Goal: Task Accomplishment & Management: Use online tool/utility

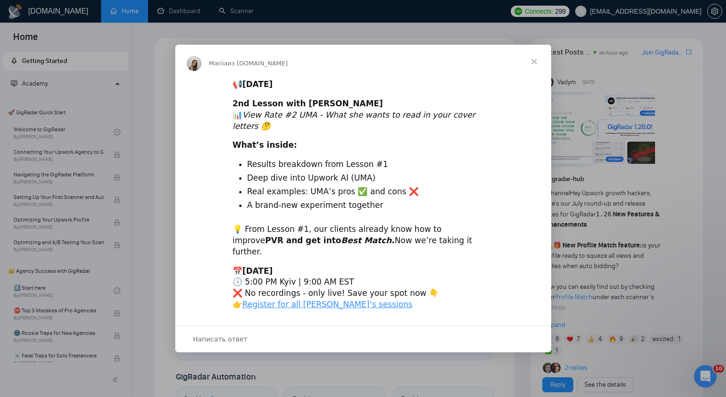
click at [534, 72] on span "Закрыть" at bounding box center [535, 62] width 34 height 34
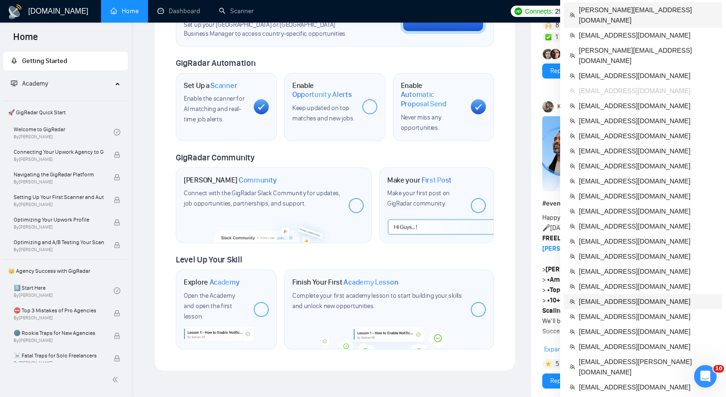
scroll to position [315, 0]
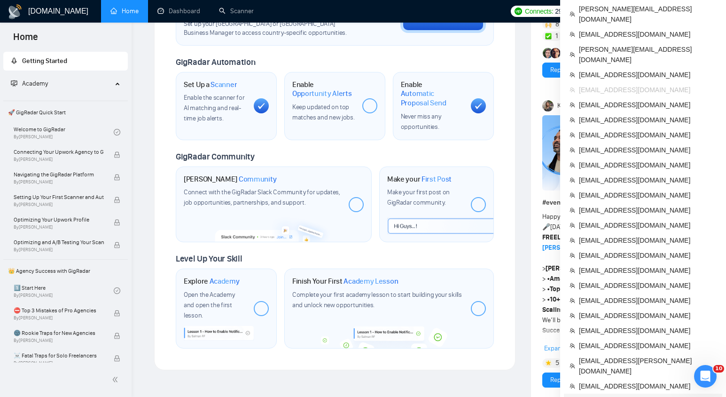
click at [599, 396] on span "[EMAIL_ADDRESS][DOMAIN_NAME]" at bounding box center [648, 401] width 138 height 10
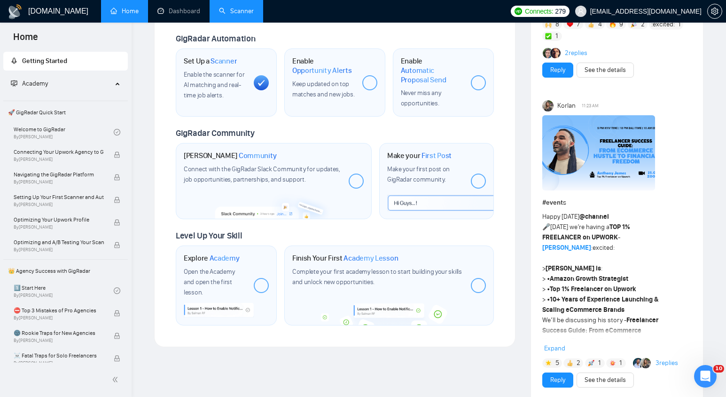
click at [246, 15] on link "Scanner" at bounding box center [236, 11] width 35 height 8
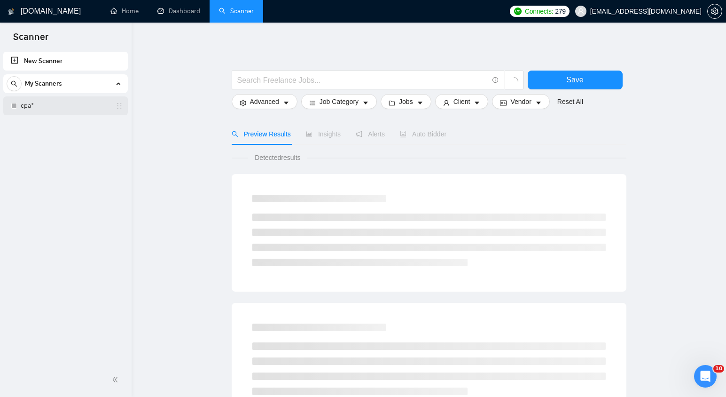
click at [68, 105] on link "cpa*" at bounding box center [65, 105] width 89 height 19
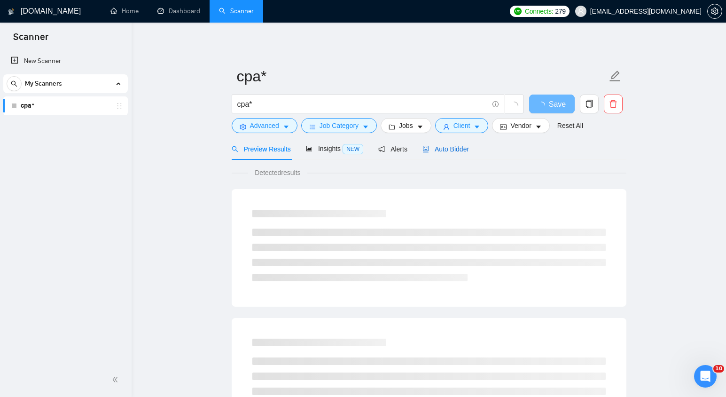
click at [465, 151] on span "Auto Bidder" at bounding box center [446, 149] width 47 height 8
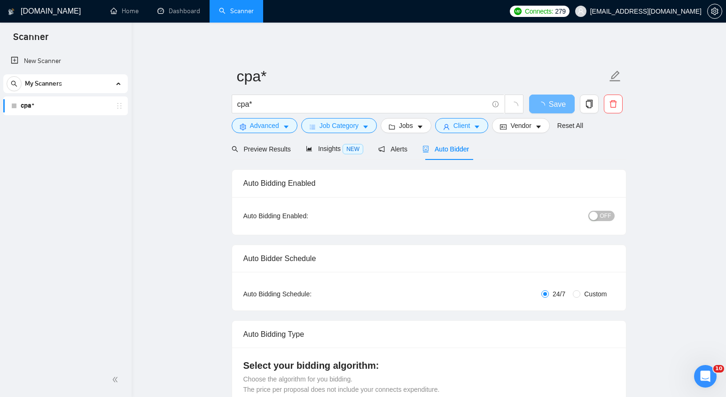
checkbox input "true"
click at [263, 126] on span "Advanced" at bounding box center [264, 125] width 29 height 10
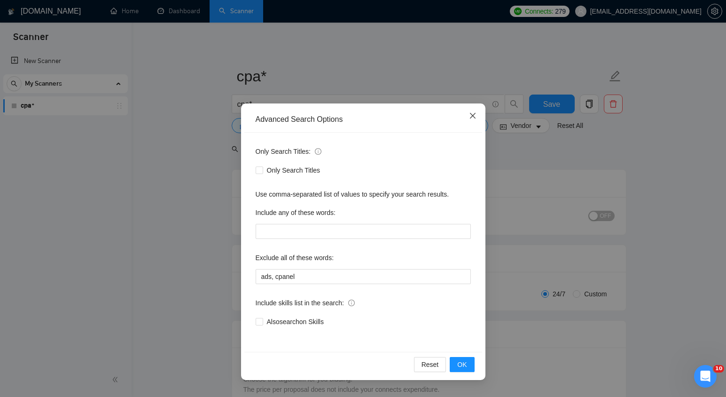
click at [475, 118] on icon "close" at bounding box center [473, 116] width 8 height 8
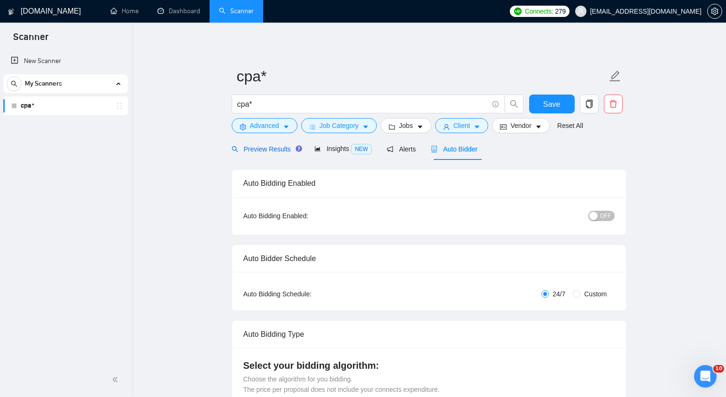
click at [269, 149] on span "Preview Results" at bounding box center [266, 149] width 68 height 8
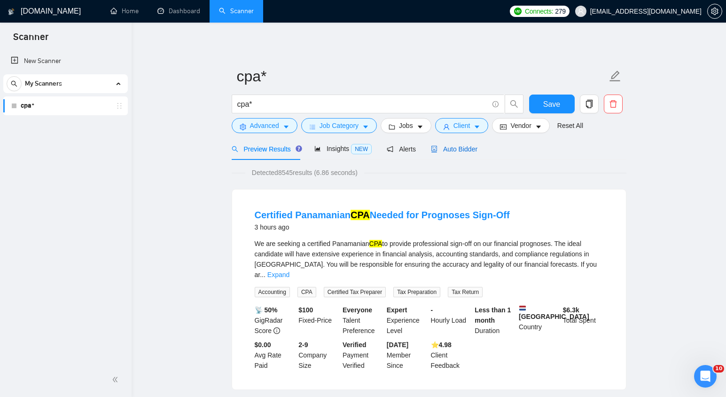
click at [449, 152] on span "Auto Bidder" at bounding box center [454, 149] width 47 height 8
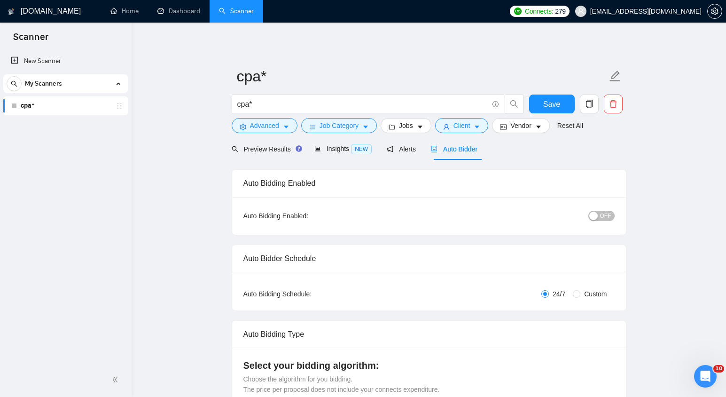
checkbox input "true"
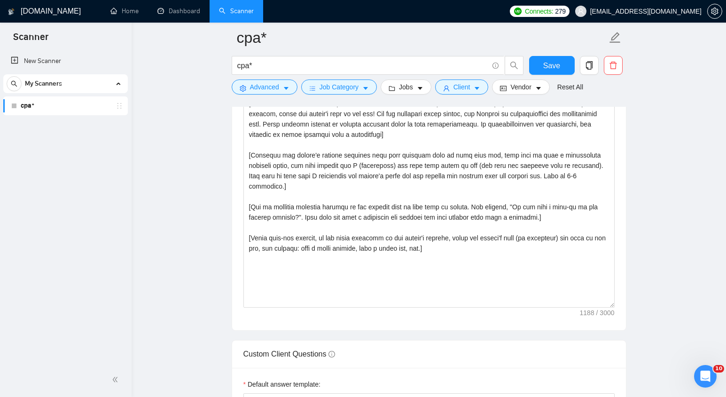
scroll to position [1225, 0]
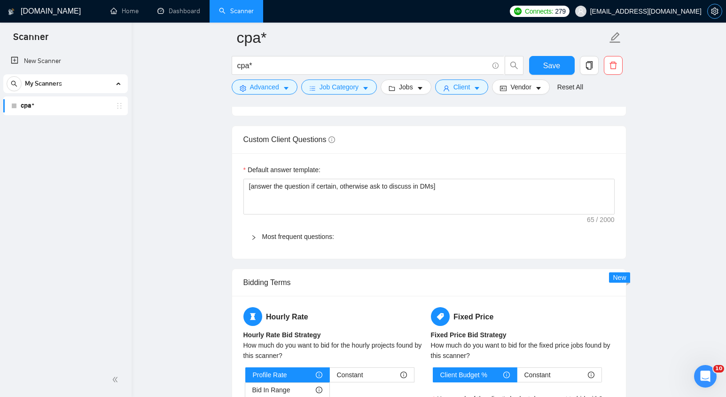
click at [714, 13] on icon "setting" at bounding box center [715, 12] width 8 height 8
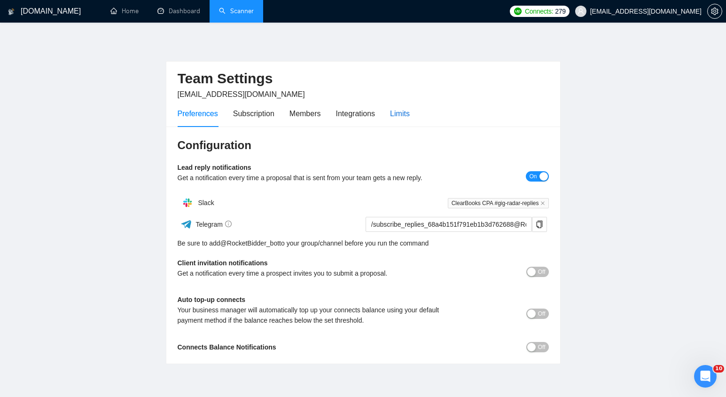
click at [402, 110] on div "Limits" at bounding box center [400, 114] width 20 height 12
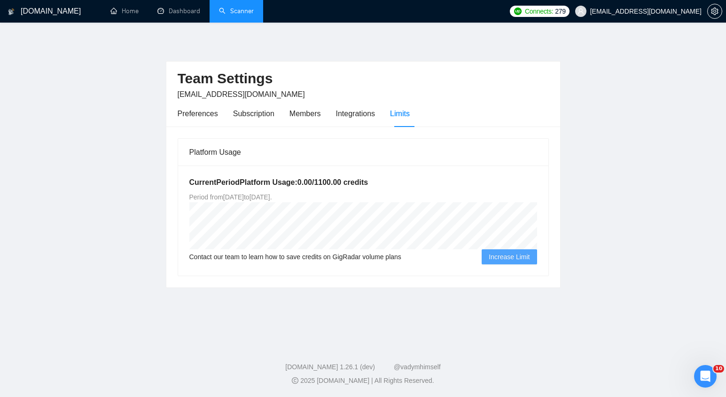
click at [231, 15] on link "Scanner" at bounding box center [236, 11] width 35 height 8
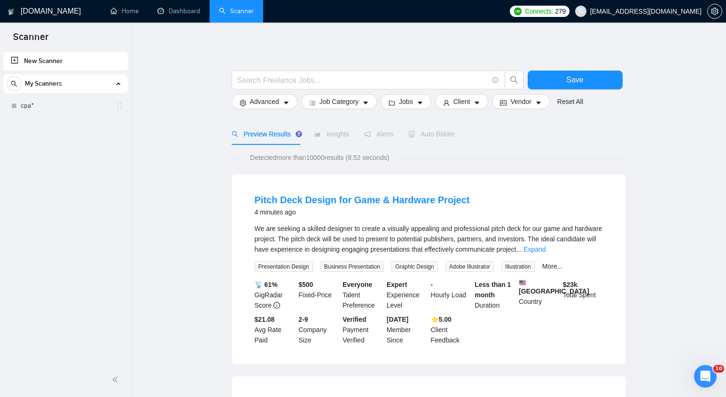
drag, startPoint x: 39, startPoint y: 114, endPoint x: 83, endPoint y: 116, distance: 44.7
click at [39, 114] on link "cpa*" at bounding box center [65, 105] width 89 height 19
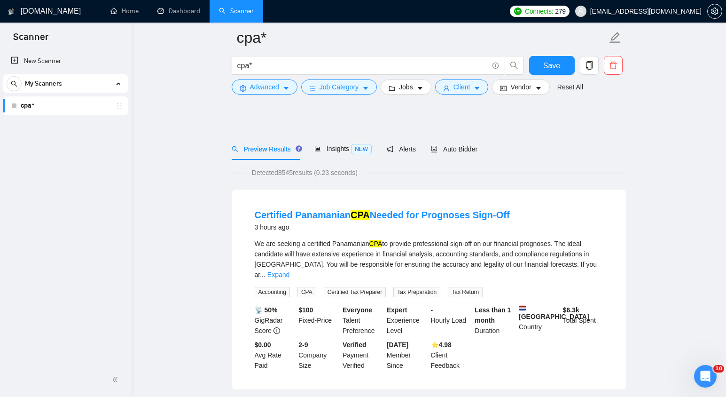
scroll to position [114, 0]
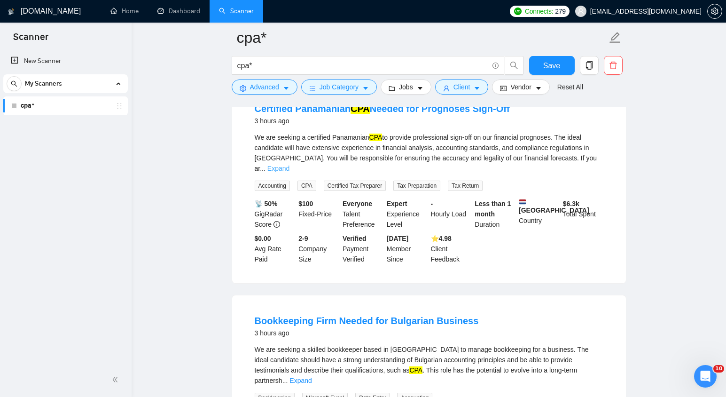
click at [290, 165] on link "Expand" at bounding box center [279, 169] width 22 height 8
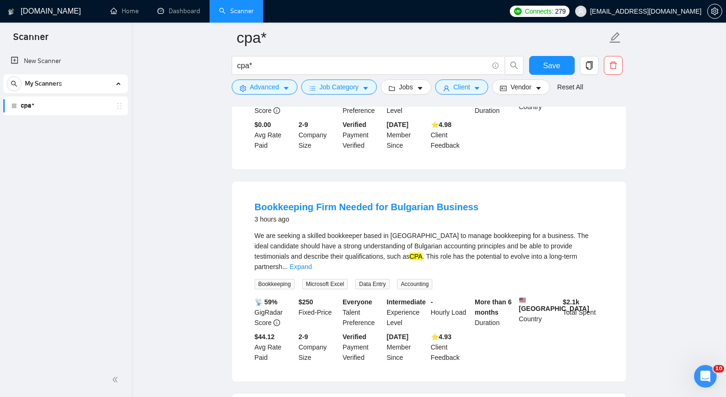
scroll to position [238, 0]
click at [312, 262] on link "Expand" at bounding box center [301, 266] width 22 height 8
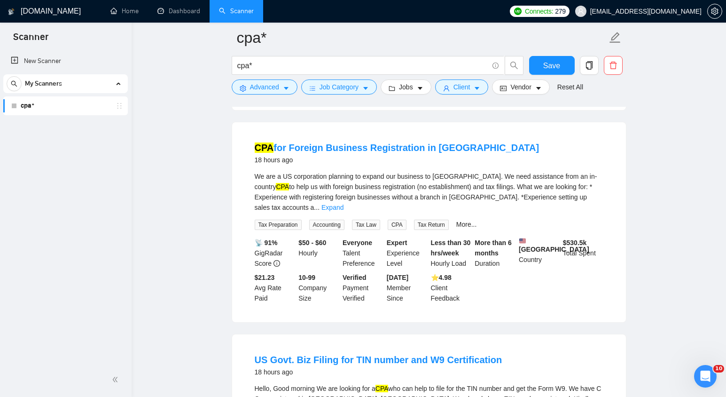
scroll to position [723, 0]
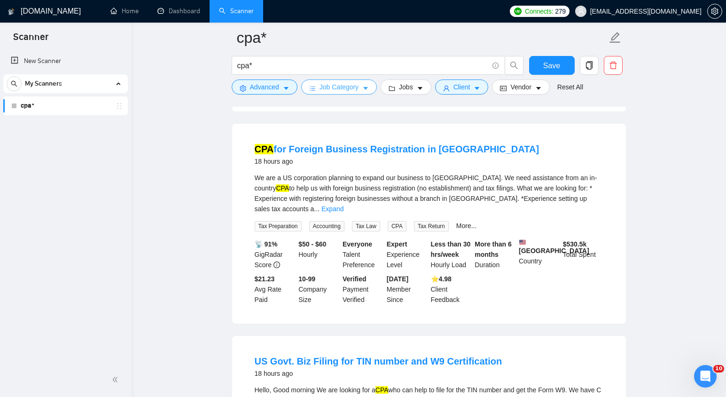
click at [319, 86] on button "Job Category" at bounding box center [339, 86] width 76 height 15
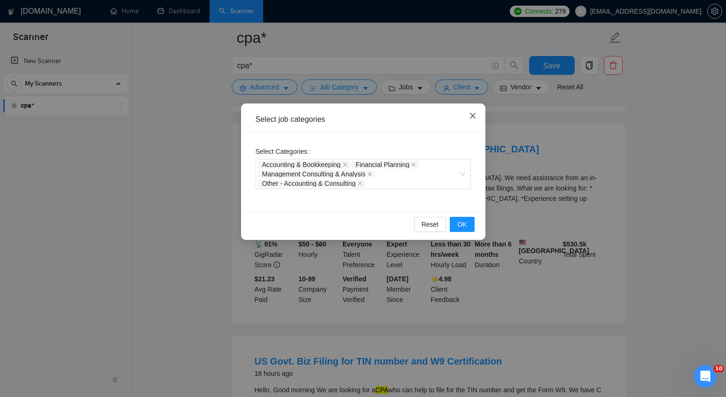
click at [475, 116] on icon "close" at bounding box center [473, 116] width 8 height 8
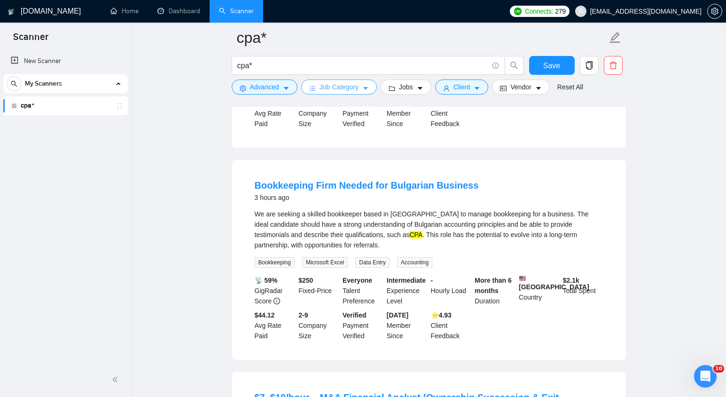
scroll to position [0, 0]
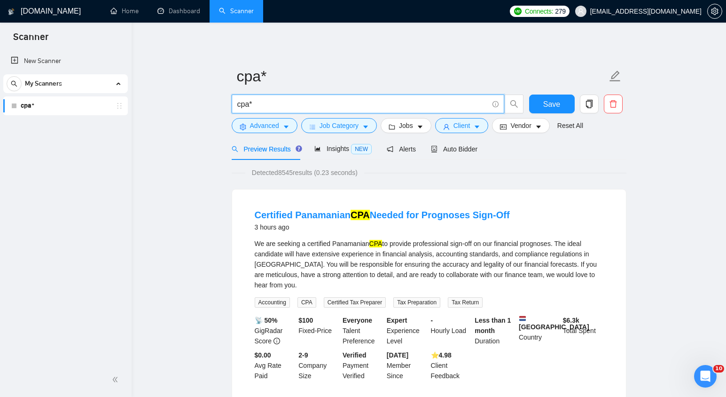
click at [237, 105] on input "cpa*" at bounding box center [362, 104] width 251 height 12
click at [259, 105] on input "(cpa*" at bounding box center [362, 104] width 251 height 12
paste input "Cost Per Action"
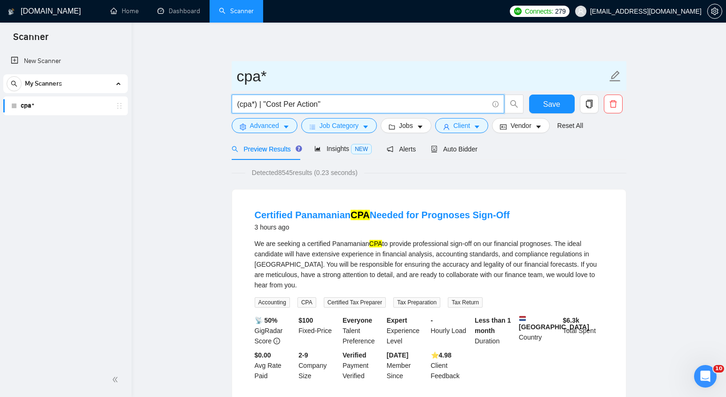
type input "(cpa*) | "Cost Per Action""
drag, startPoint x: 268, startPoint y: 78, endPoint x: 194, endPoint y: 75, distance: 73.9
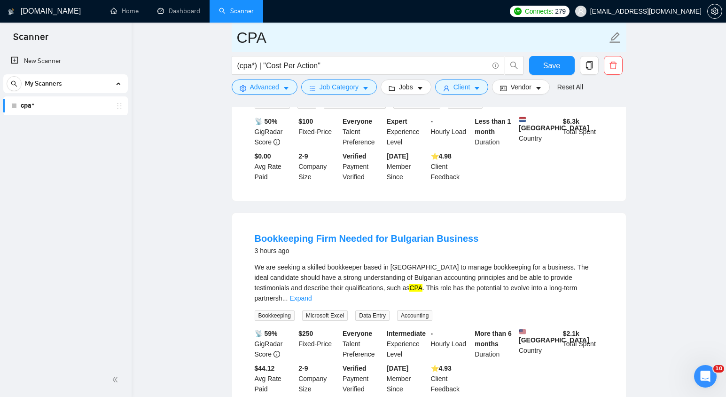
scroll to position [197, 0]
type input "CPA"
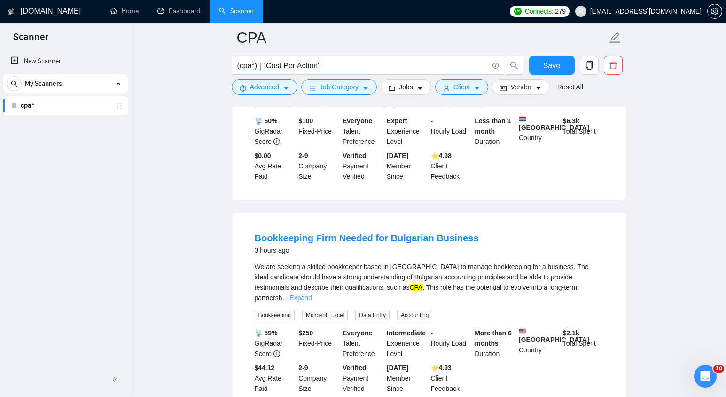
click at [312, 294] on link "Expand" at bounding box center [301, 298] width 22 height 8
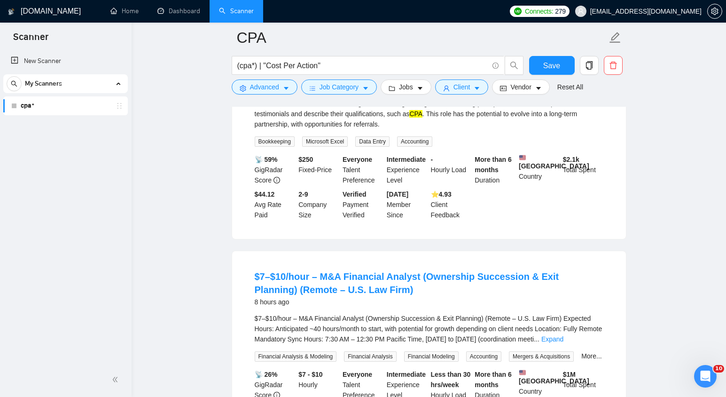
scroll to position [450, 0]
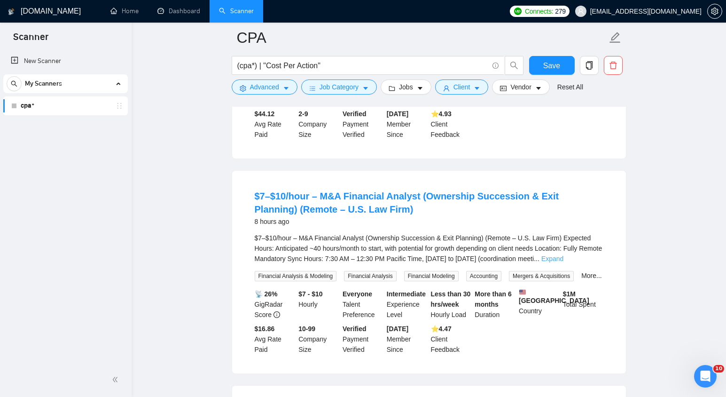
click at [564, 256] on link "Expand" at bounding box center [553, 259] width 22 height 8
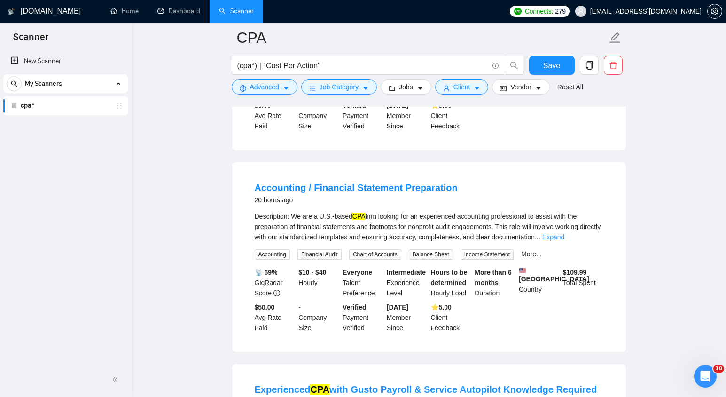
scroll to position [1888, 0]
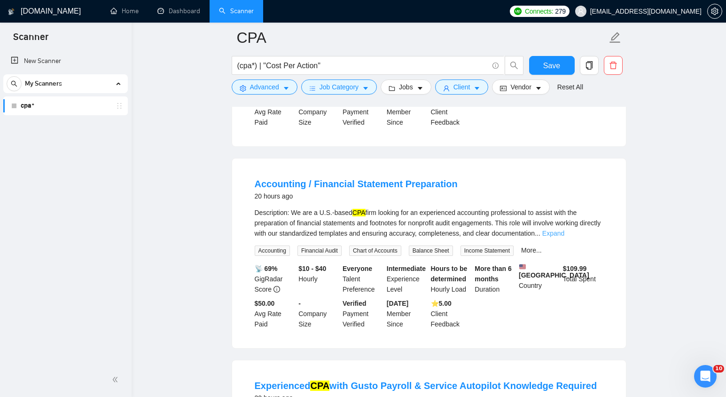
click at [565, 237] on link "Expand" at bounding box center [554, 233] width 22 height 8
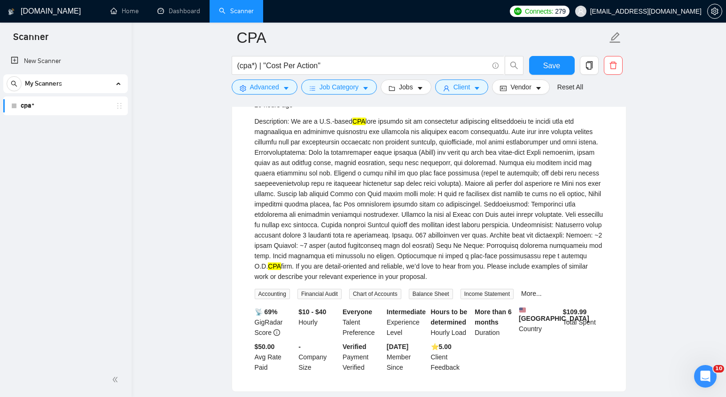
scroll to position [1980, 0]
drag, startPoint x: 411, startPoint y: 284, endPoint x: 383, endPoint y: 284, distance: 28.2
click at [383, 281] on div "Description: We are a U.S.-based CPA CPA firm. If you are detail-oriented and r…" at bounding box center [429, 197] width 349 height 165
copy div "CPA firm."
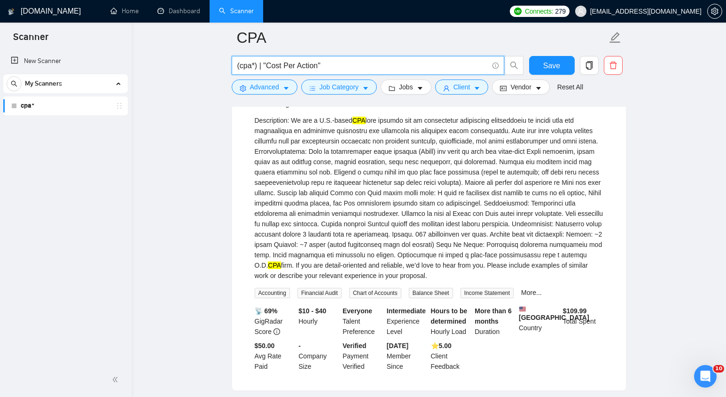
drag, startPoint x: 269, startPoint y: 65, endPoint x: 320, endPoint y: 65, distance: 50.8
click at [320, 65] on input "(cpa*) | "Cost Per Action"" at bounding box center [362, 66] width 251 height 12
paste input "ertified Public Accountant"
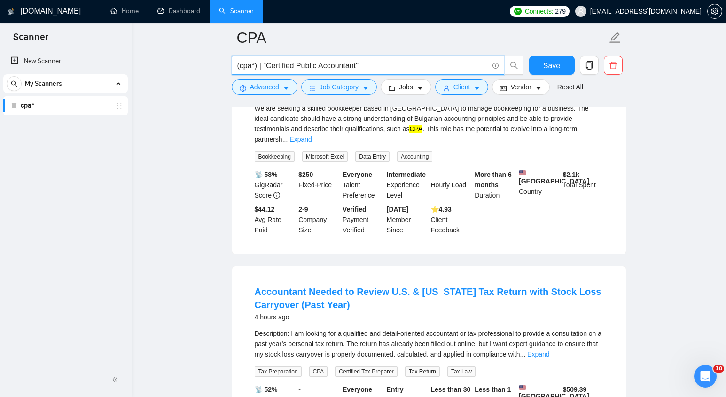
scroll to position [0, 0]
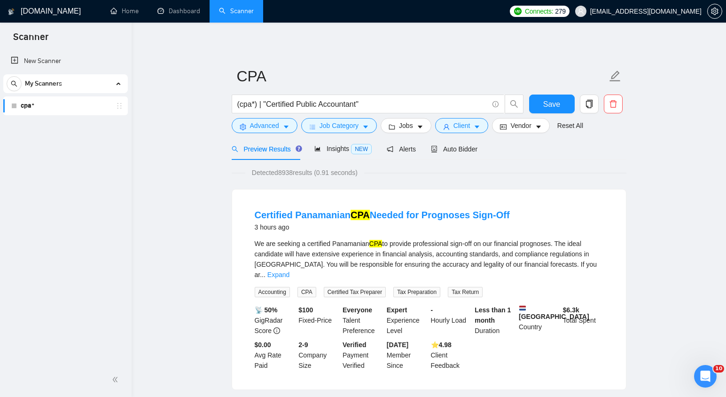
click at [332, 252] on div "We are seeking a certified Panamanian CPA to provide professional sign-off on o…" at bounding box center [429, 258] width 349 height 41
drag, startPoint x: 362, startPoint y: 103, endPoint x: 301, endPoint y: 101, distance: 60.7
click at [301, 101] on input "(cpa*) | "Certified Public Accountant"" at bounding box center [362, 104] width 251 height 12
click at [384, 108] on input "(cpa*) | "Certified Public Accountant"" at bounding box center [362, 104] width 251 height 12
paste input "Public Accountant"
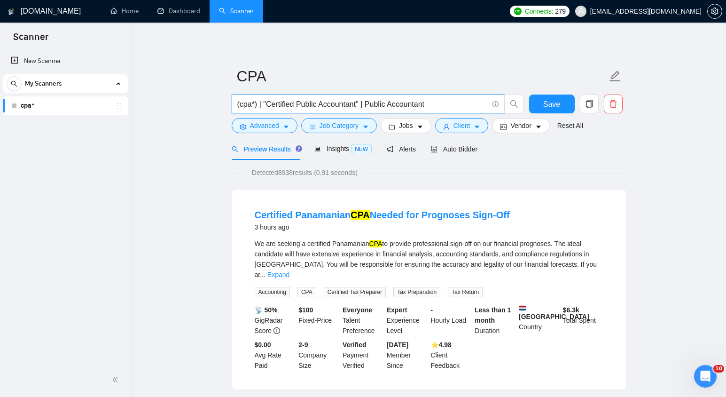
click at [371, 105] on input "(cpa*) | "Certified Public Accountant" | Public Accountant" at bounding box center [362, 104] width 251 height 12
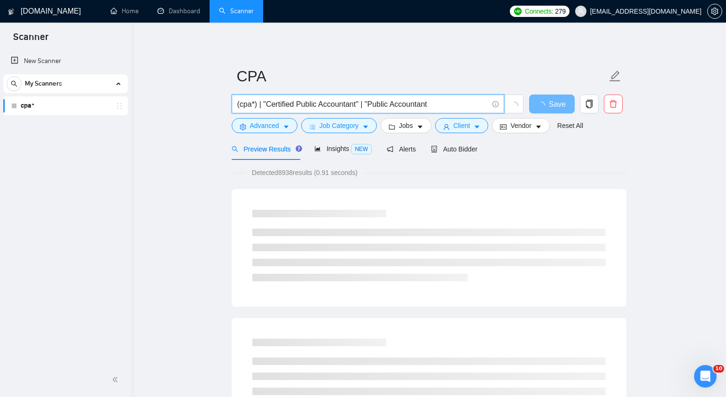
click at [435, 102] on input "(cpa*) | "Certified Public Accountant" | "Public Accountant" at bounding box center [362, 104] width 251 height 12
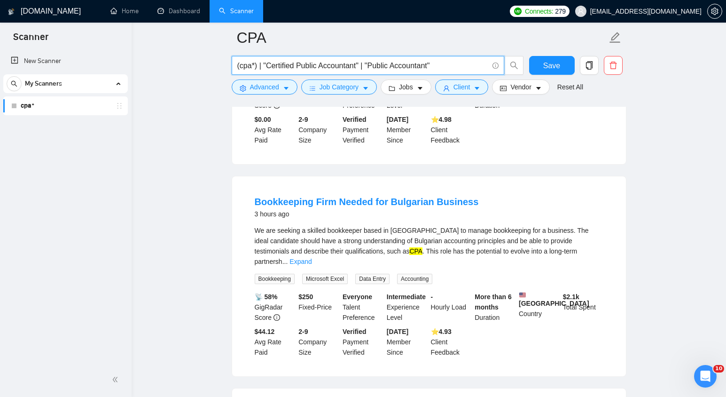
scroll to position [235, 0]
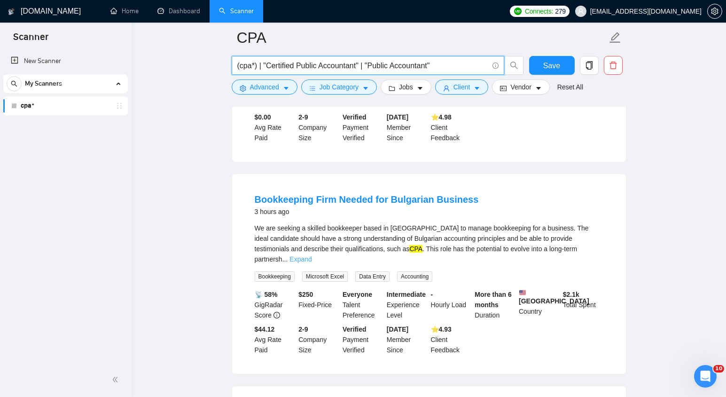
click at [312, 255] on link "Expand" at bounding box center [301, 259] width 22 height 8
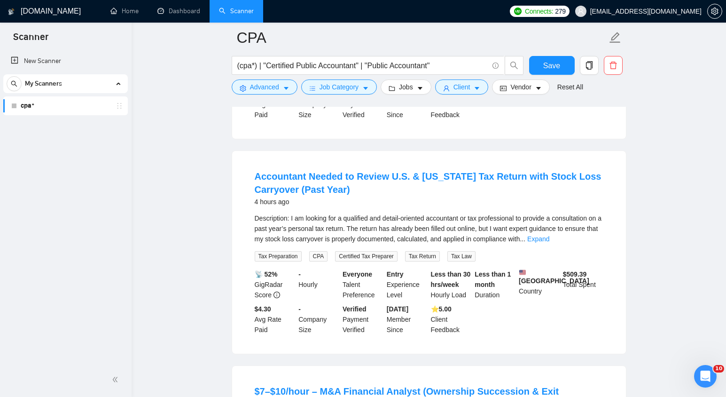
scroll to position [477, 0]
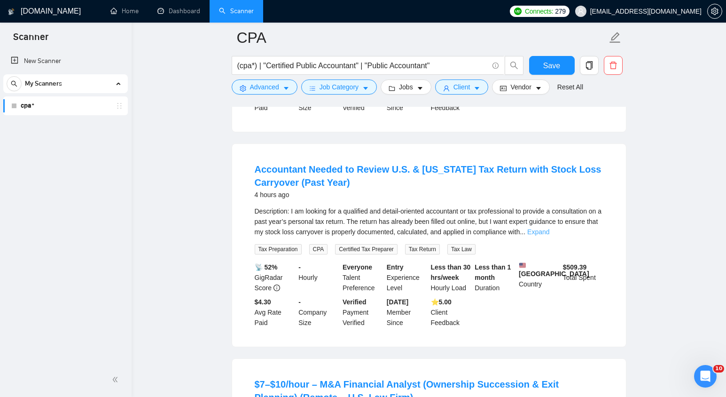
click at [550, 229] on link "Expand" at bounding box center [539, 232] width 22 height 8
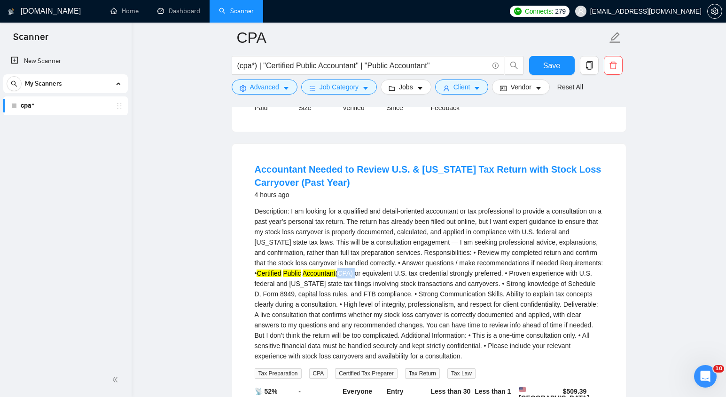
drag, startPoint x: 437, startPoint y: 271, endPoint x: 420, endPoint y: 271, distance: 16.9
click at [420, 271] on div "Description: I am looking for a qualified and detail-oriented accountant or tax…" at bounding box center [429, 283] width 349 height 155
copy div "(CPA)"
click at [450, 66] on input "(cpa*) | "Certified Public Accountant" | "Public Accountant"" at bounding box center [362, 66] width 251 height 12
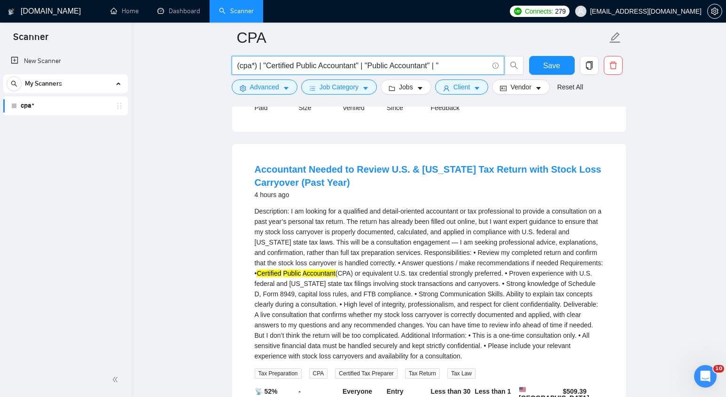
paste input "(CPA)"
type input "(cpa*) | "Certified Public Accountant" | "Public Accountant" | "(CPA)""
click at [550, 66] on span "Save" at bounding box center [552, 66] width 17 height 12
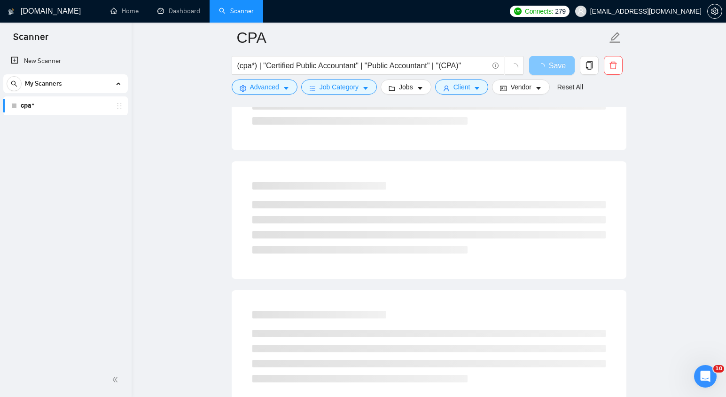
scroll to position [0, 0]
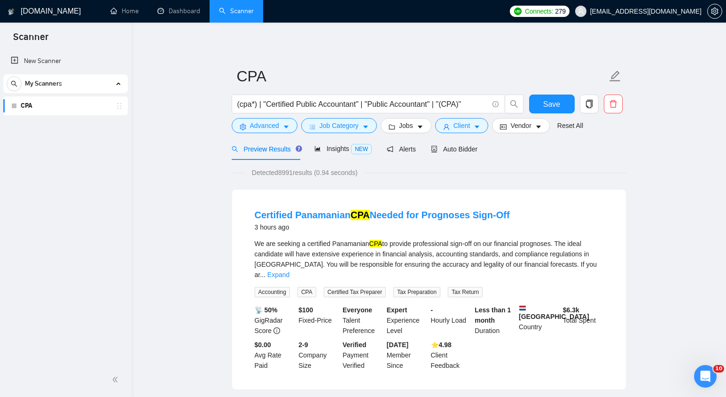
click at [569, 195] on div "Certified Panamanian CPA Needed for Prognoses Sign-Off 3 hours ago We are seeki…" at bounding box center [429, 289] width 394 height 200
click at [546, 108] on span "Save" at bounding box center [552, 104] width 17 height 12
click at [276, 122] on span "Advanced" at bounding box center [264, 125] width 29 height 10
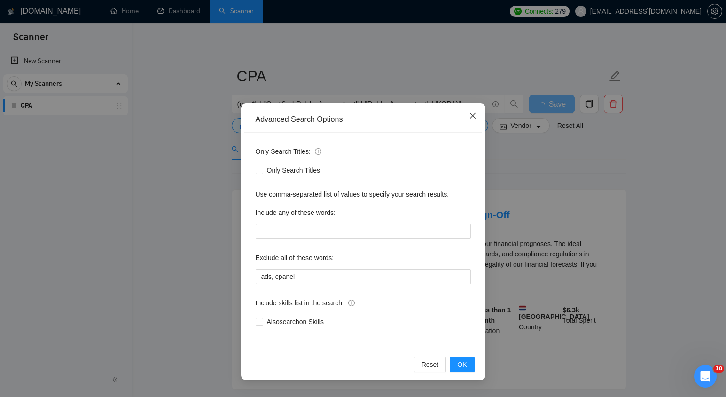
click at [479, 119] on span "Close" at bounding box center [472, 115] width 25 height 25
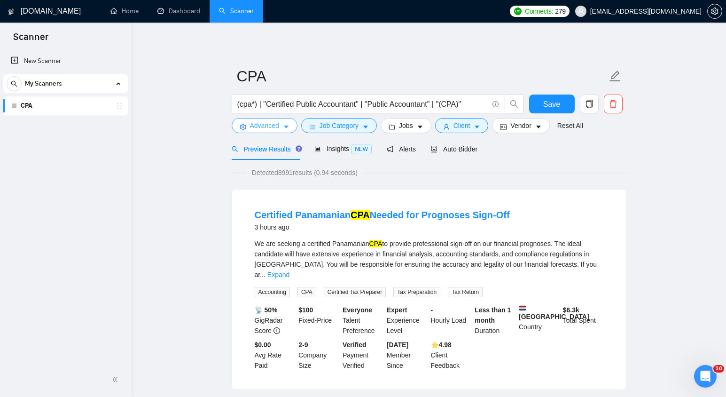
click at [273, 129] on span "Advanced" at bounding box center [264, 125] width 29 height 10
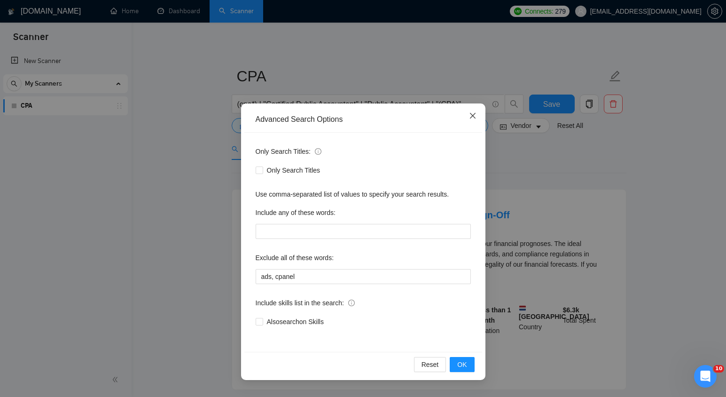
click at [469, 109] on span "Close" at bounding box center [472, 115] width 25 height 25
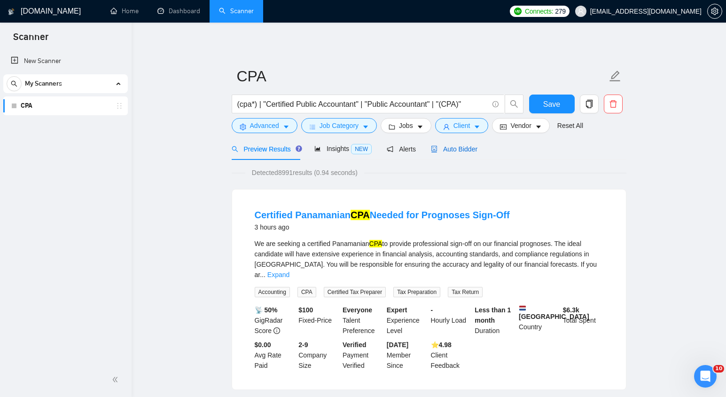
click at [462, 149] on span "Auto Bidder" at bounding box center [454, 149] width 47 height 8
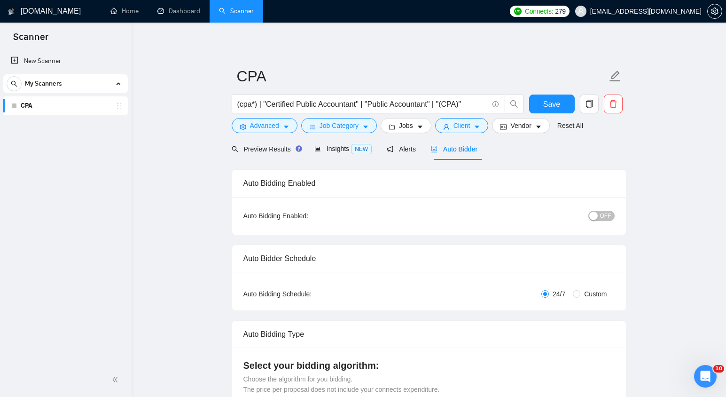
checkbox input "true"
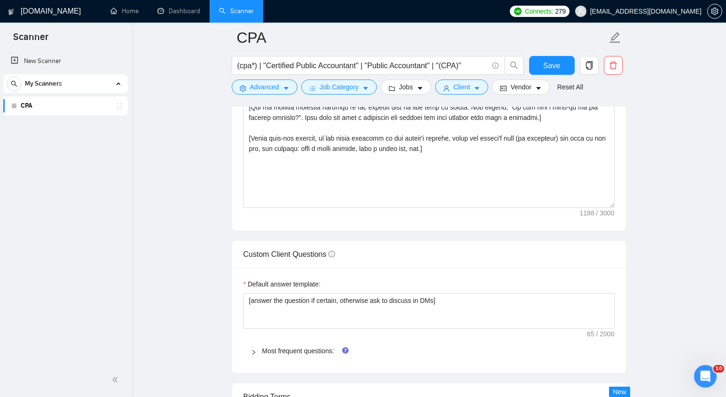
scroll to position [1168, 0]
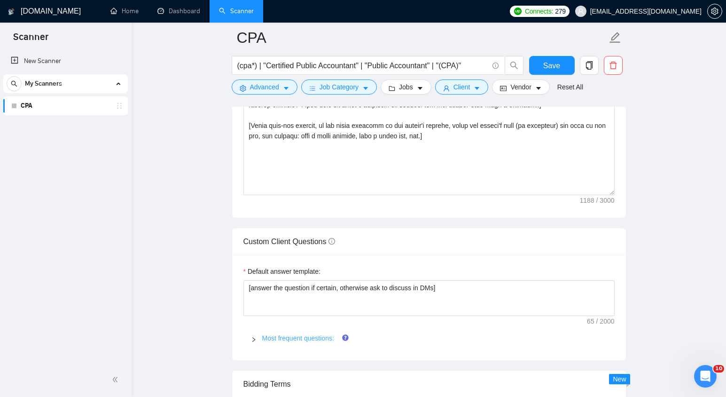
click at [297, 334] on link "Most frequent questions:" at bounding box center [298, 338] width 72 height 8
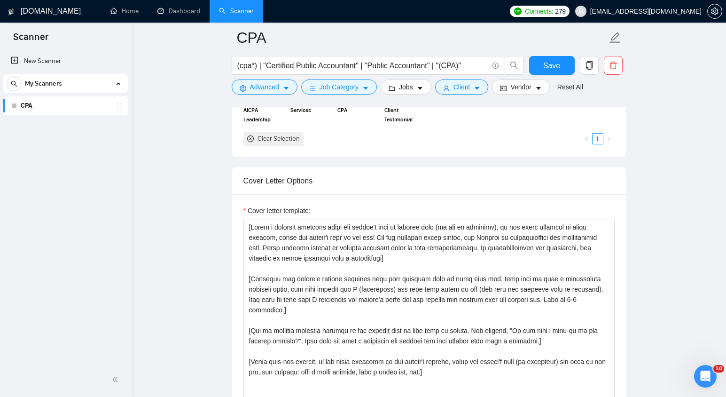
scroll to position [935, 0]
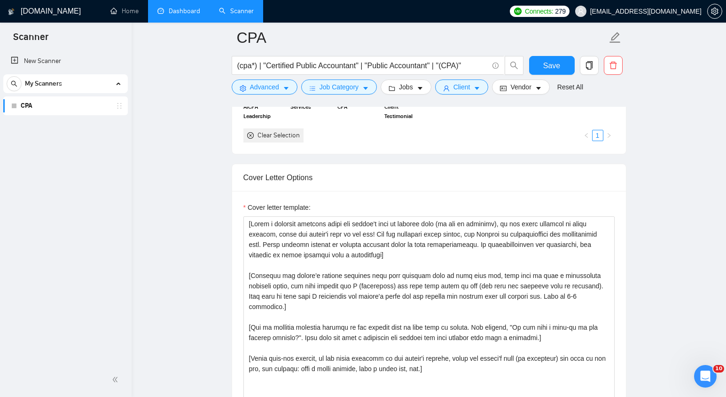
click at [179, 7] on link "Dashboard" at bounding box center [179, 11] width 43 height 8
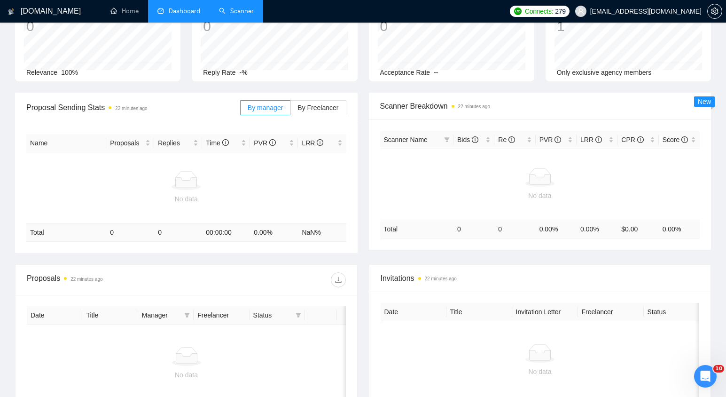
scroll to position [58, 0]
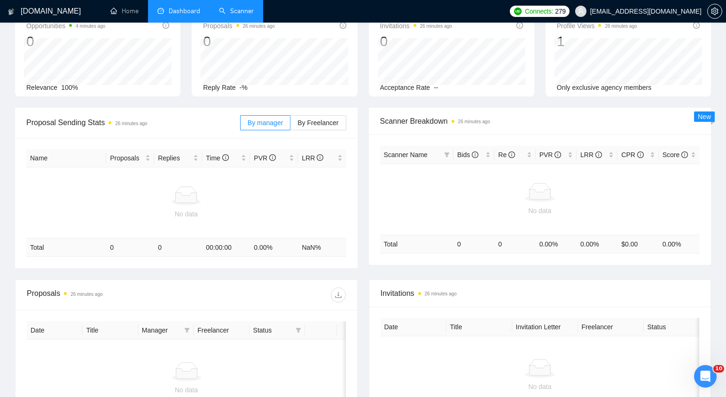
click at [229, 15] on link "Scanner" at bounding box center [236, 11] width 35 height 8
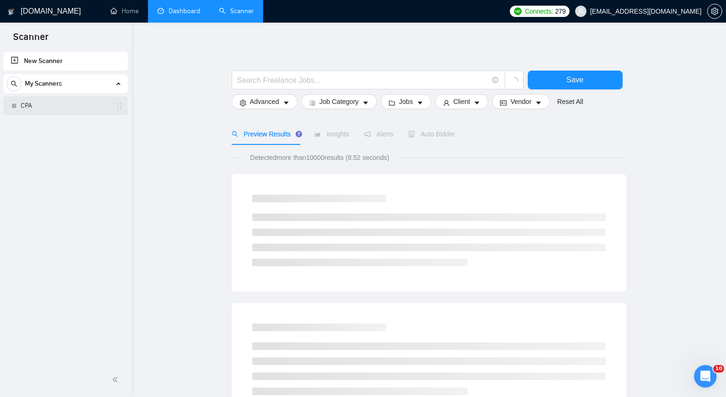
click at [45, 112] on link "CPA" at bounding box center [65, 105] width 89 height 19
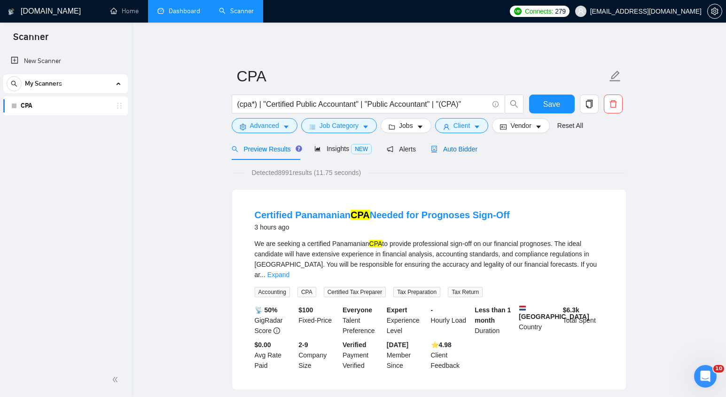
click at [466, 154] on div "Auto Bidder" at bounding box center [454, 149] width 47 height 10
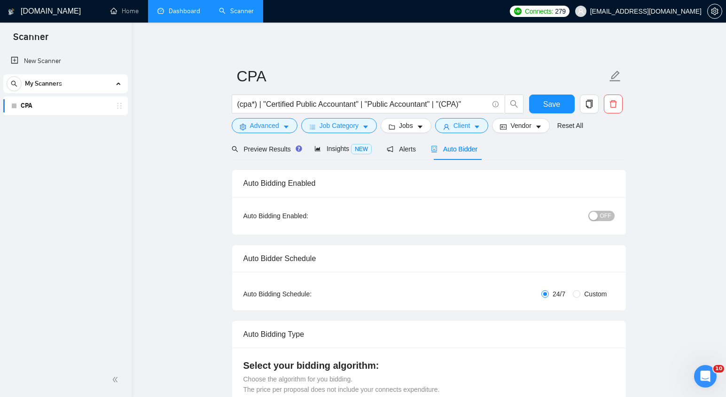
checkbox input "true"
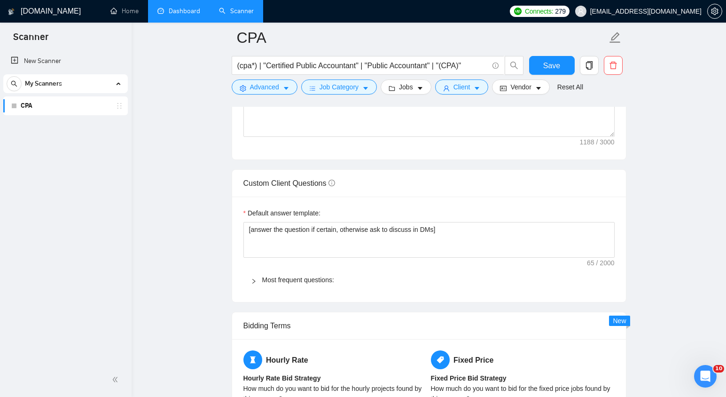
scroll to position [1226, 0]
click at [299, 283] on link "Most frequent questions:" at bounding box center [298, 280] width 72 height 8
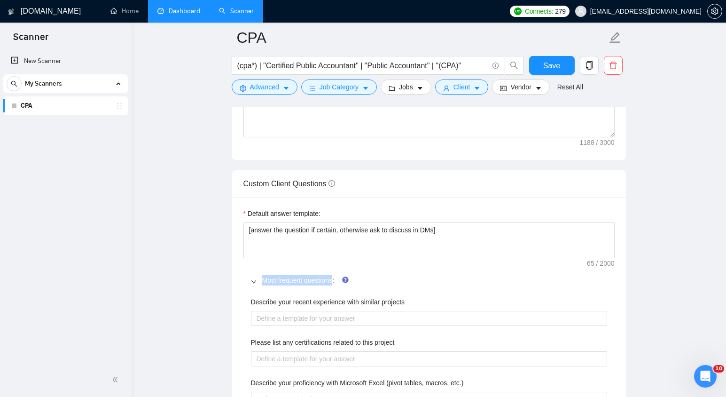
drag, startPoint x: 261, startPoint y: 281, endPoint x: 335, endPoint y: 284, distance: 74.4
click at [335, 284] on div "Most frequent questions:" at bounding box center [429, 280] width 371 height 22
copy link "Most frequent questions"
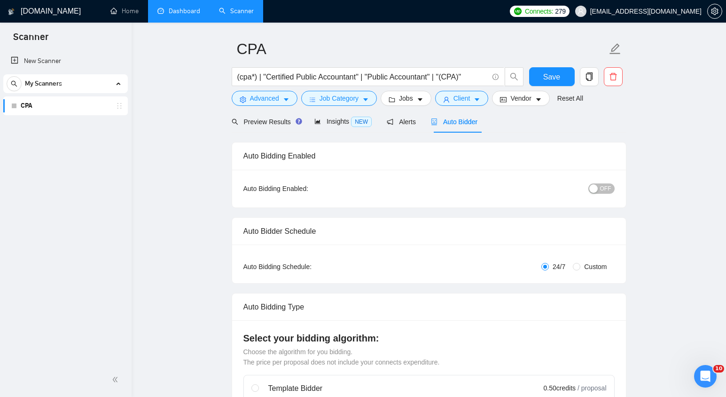
scroll to position [0, 0]
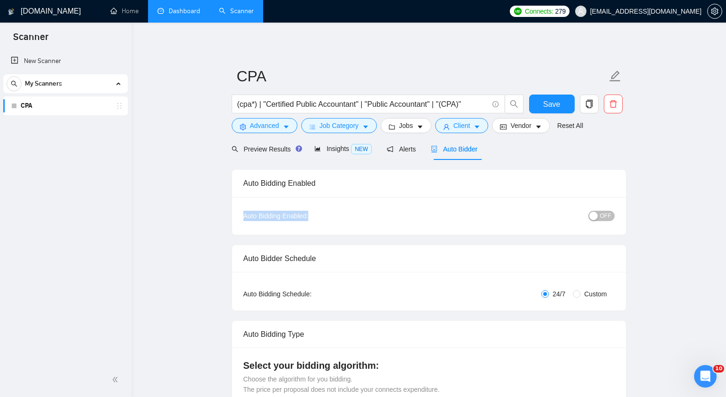
drag, startPoint x: 316, startPoint y: 215, endPoint x: 242, endPoint y: 217, distance: 74.3
click at [242, 217] on div "Auto Bidding Enabled: OFF" at bounding box center [429, 216] width 394 height 38
copy div "Auto Bidding Enabled:"
